Goal: Transaction & Acquisition: Register for event/course

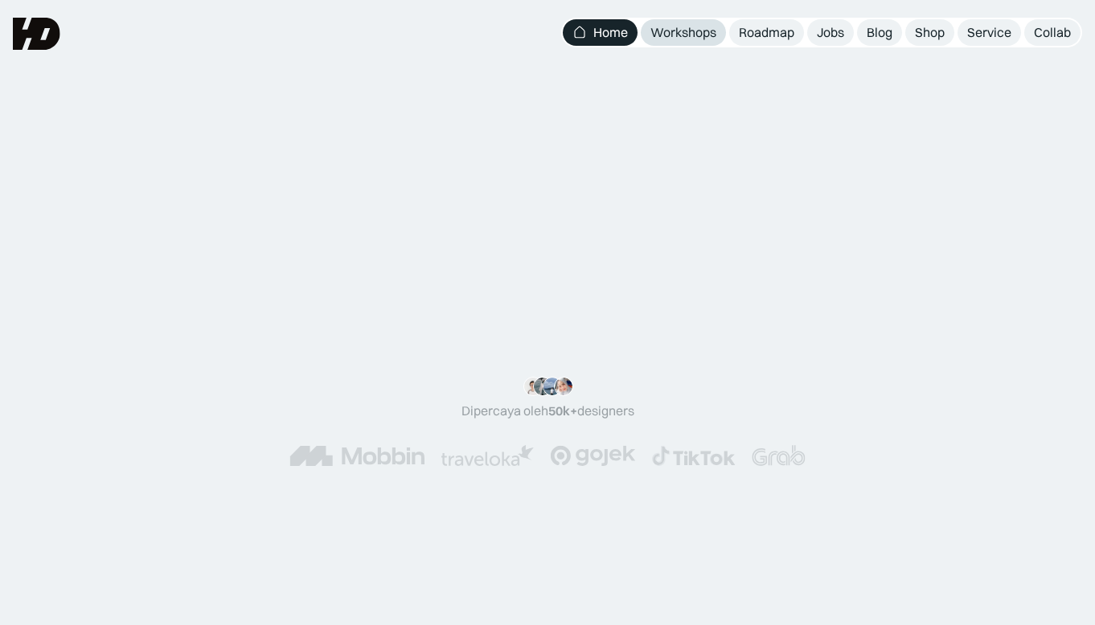
click at [705, 38] on div "Workshops" at bounding box center [683, 32] width 66 height 17
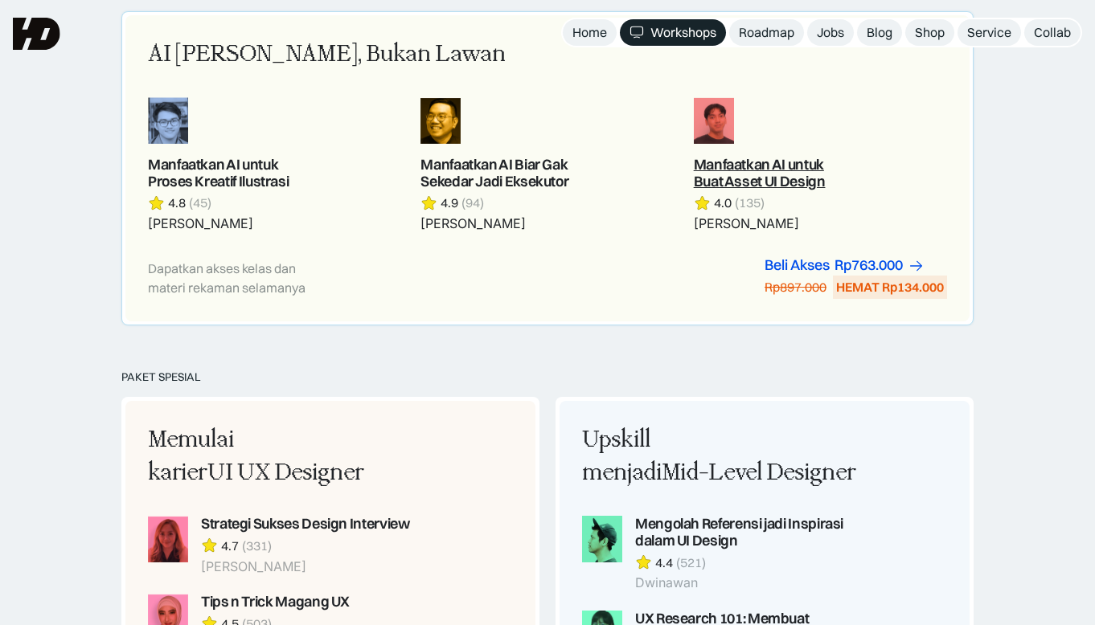
scroll to position [884, 0]
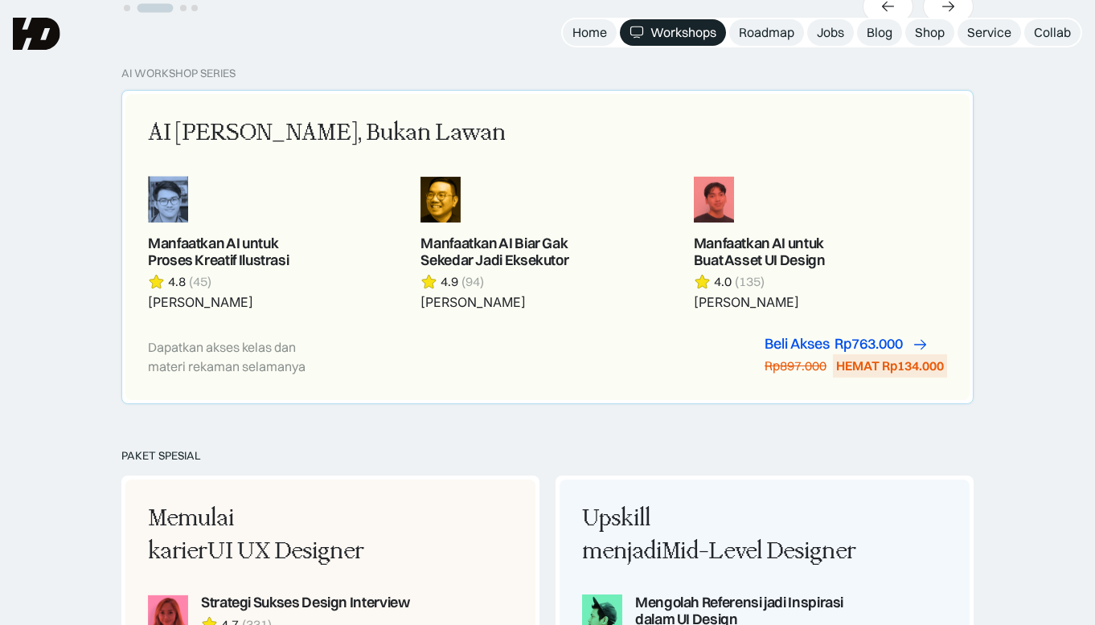
click at [866, 346] on div "Rp763.000" at bounding box center [869, 344] width 68 height 17
click at [437, 148] on div "AI [PERSON_NAME], Bukan Lawan" at bounding box center [327, 134] width 358 height 34
click at [776, 252] on link at bounding box center [820, 243] width 253 height 135
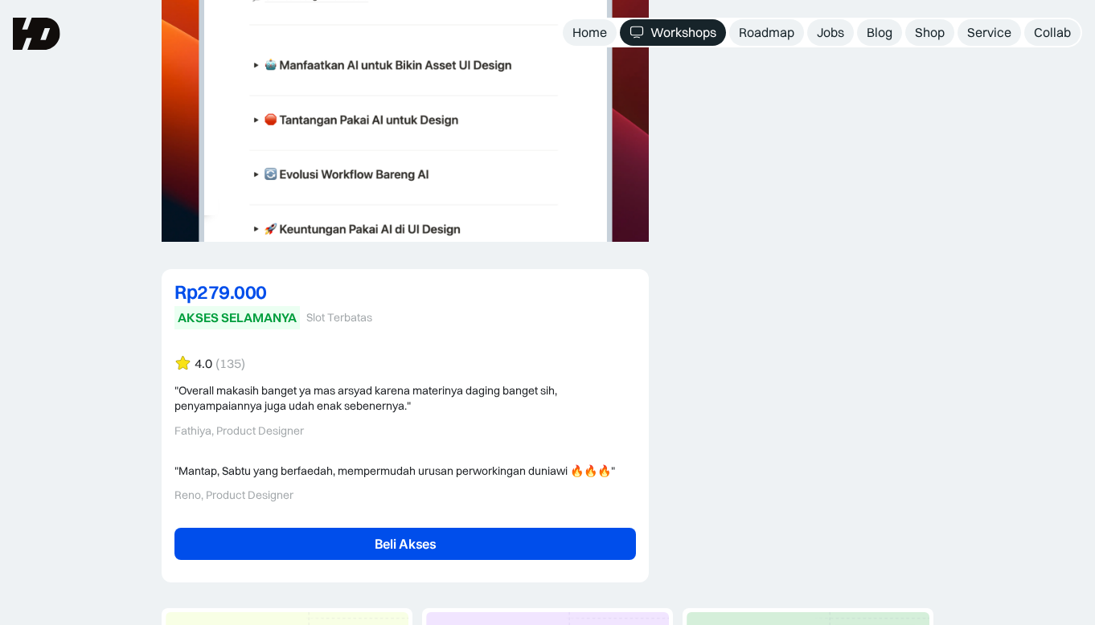
scroll to position [3457, 0]
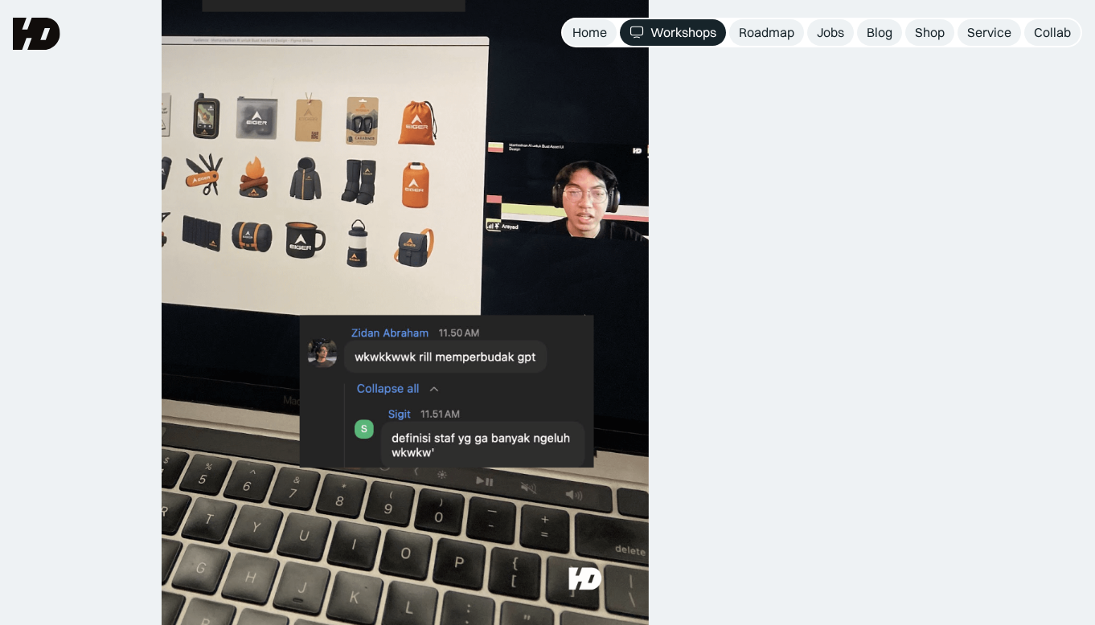
scroll to position [643, 0]
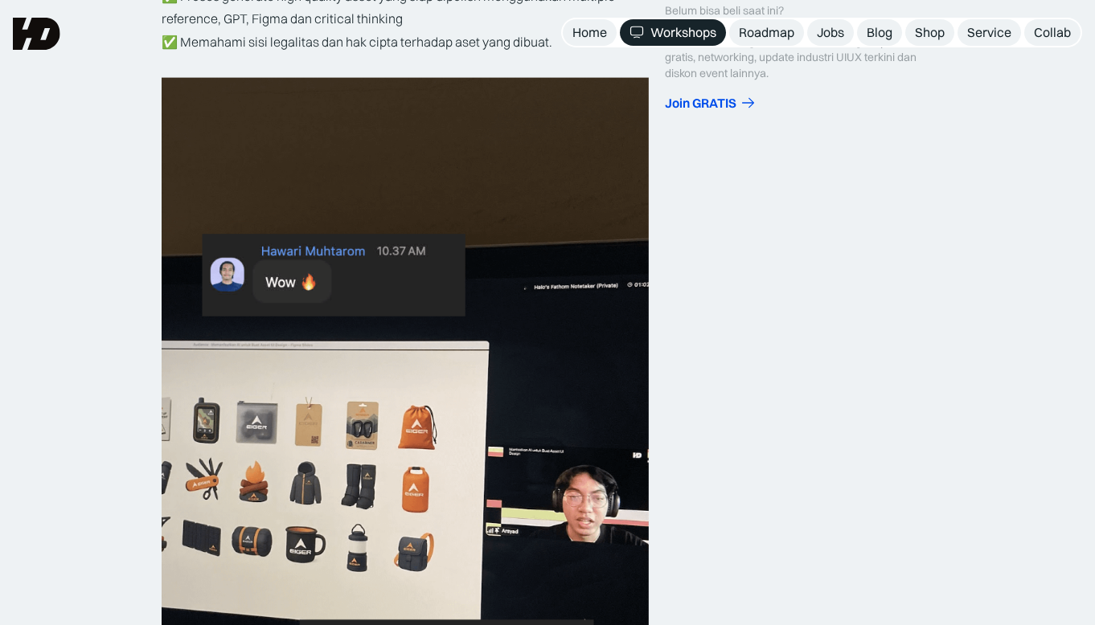
drag, startPoint x: 775, startPoint y: 293, endPoint x: 765, endPoint y: 304, distance: 14.8
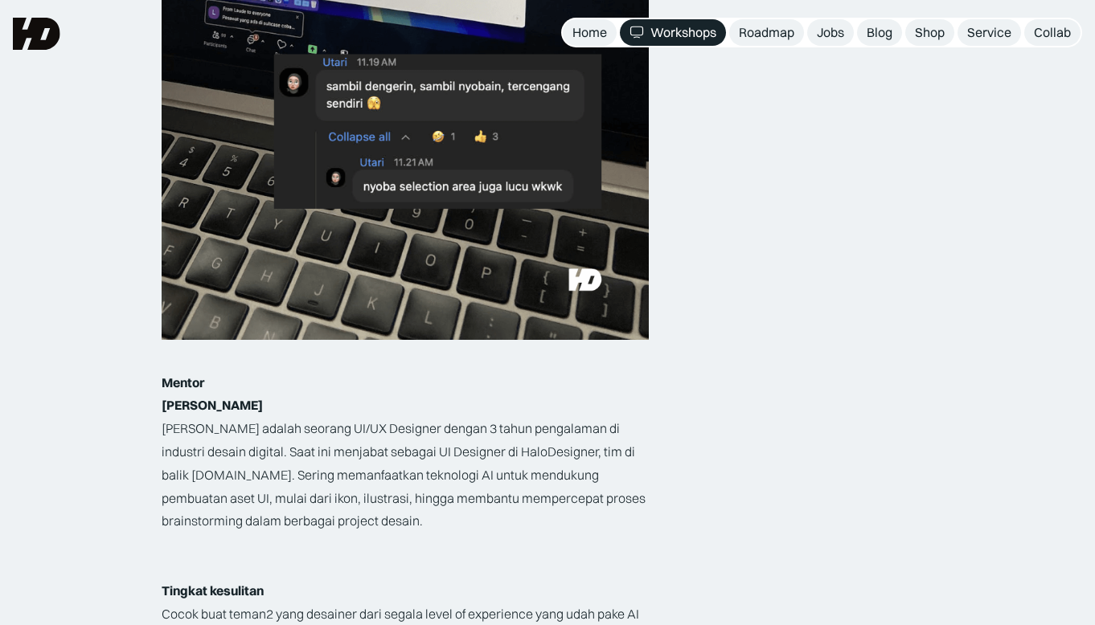
scroll to position [1640, 0]
